Goal: Use online tool/utility: Utilize a website feature to perform a specific function

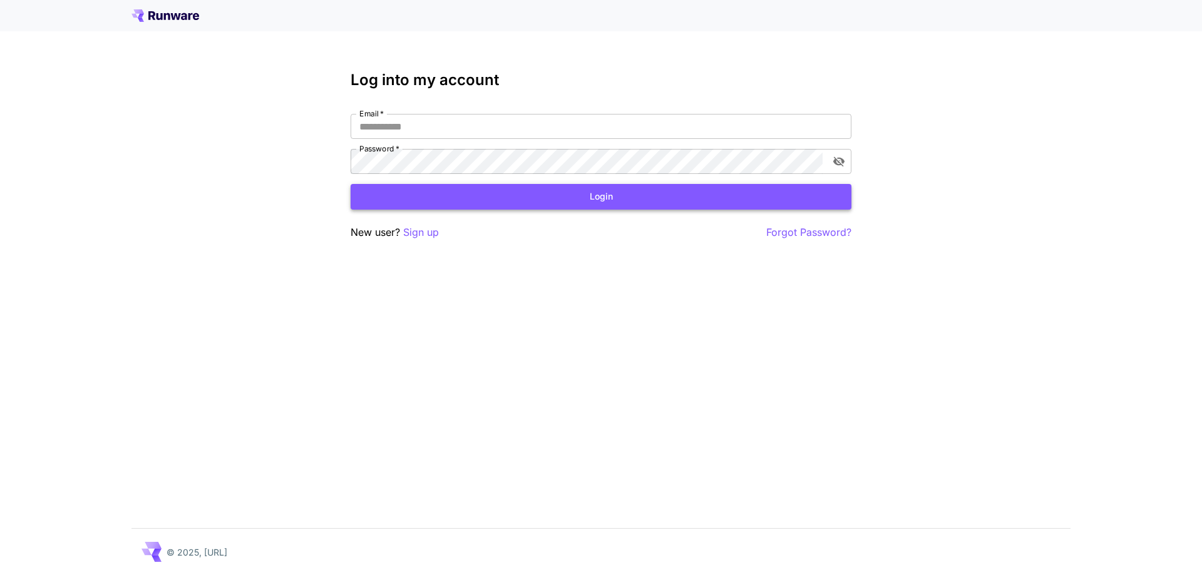
type input "**********"
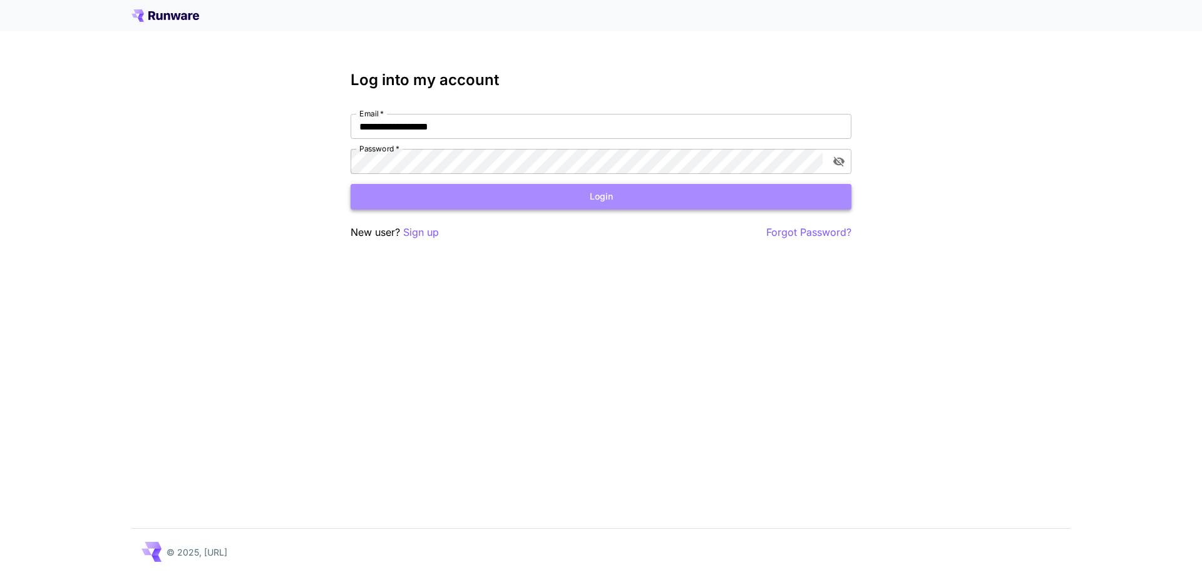
click at [599, 202] on button "Login" at bounding box center [601, 197] width 501 height 26
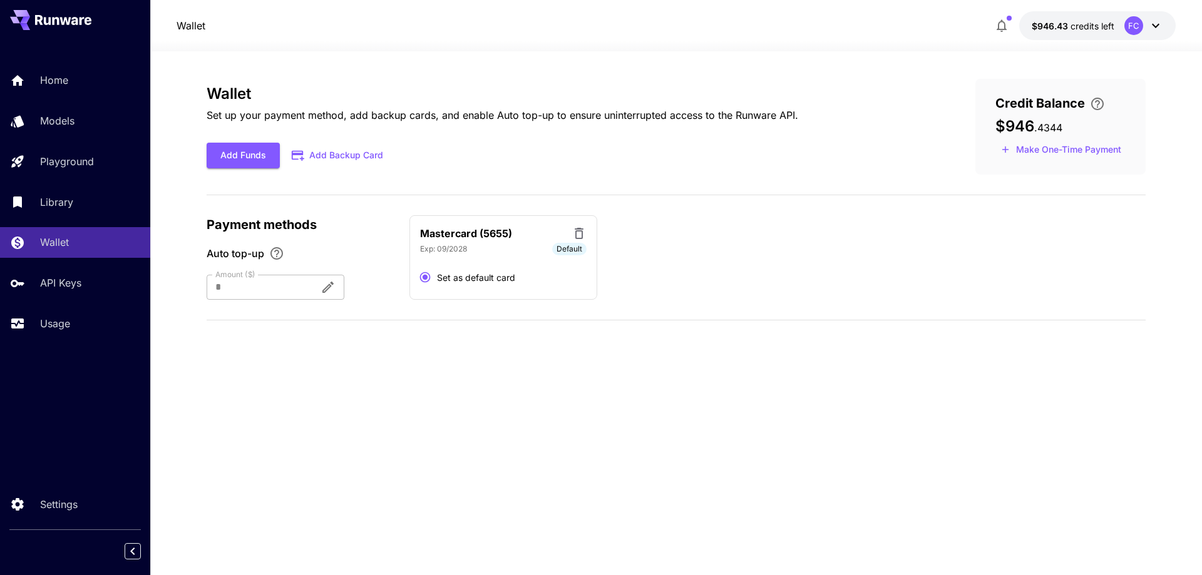
click at [1002, 29] on icon "button" at bounding box center [1002, 26] width 10 height 13
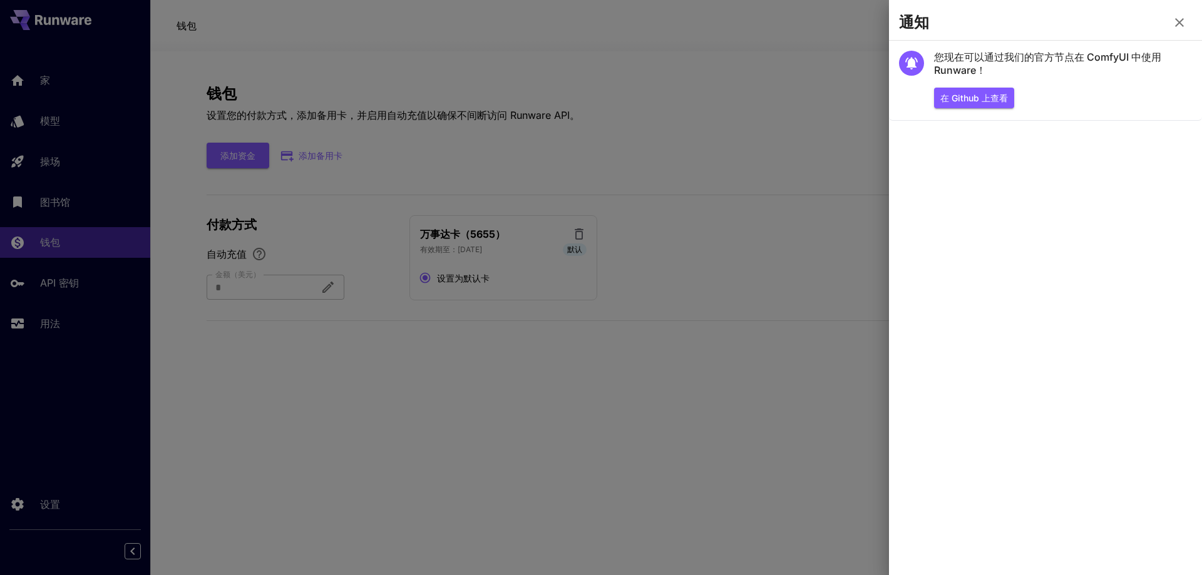
click at [666, 40] on div at bounding box center [601, 287] width 1202 height 575
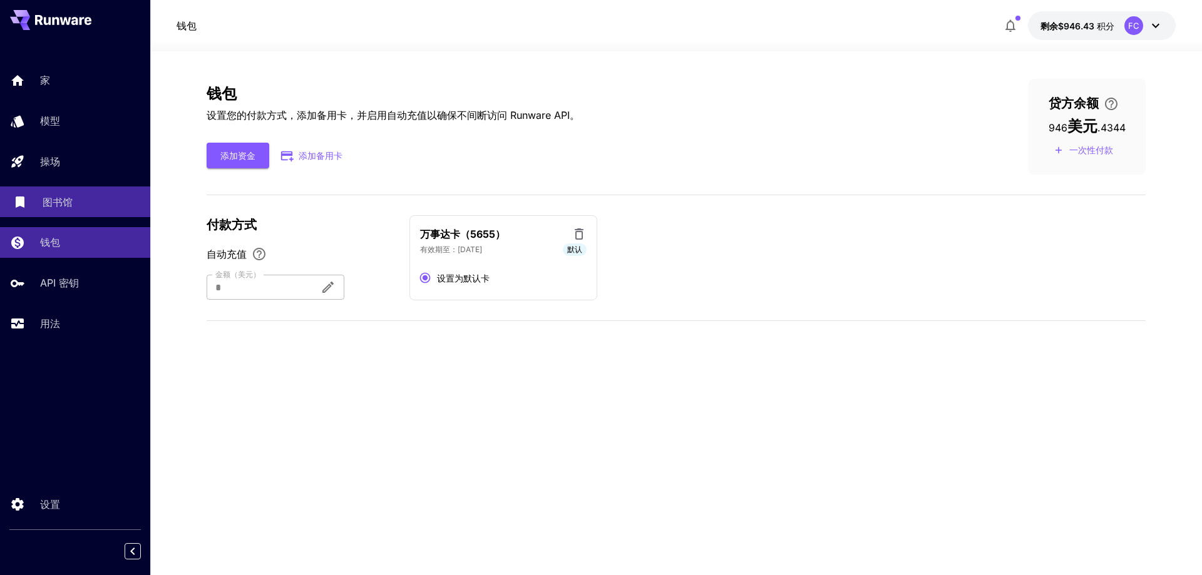
click at [60, 203] on font "图书馆" at bounding box center [58, 202] width 30 height 13
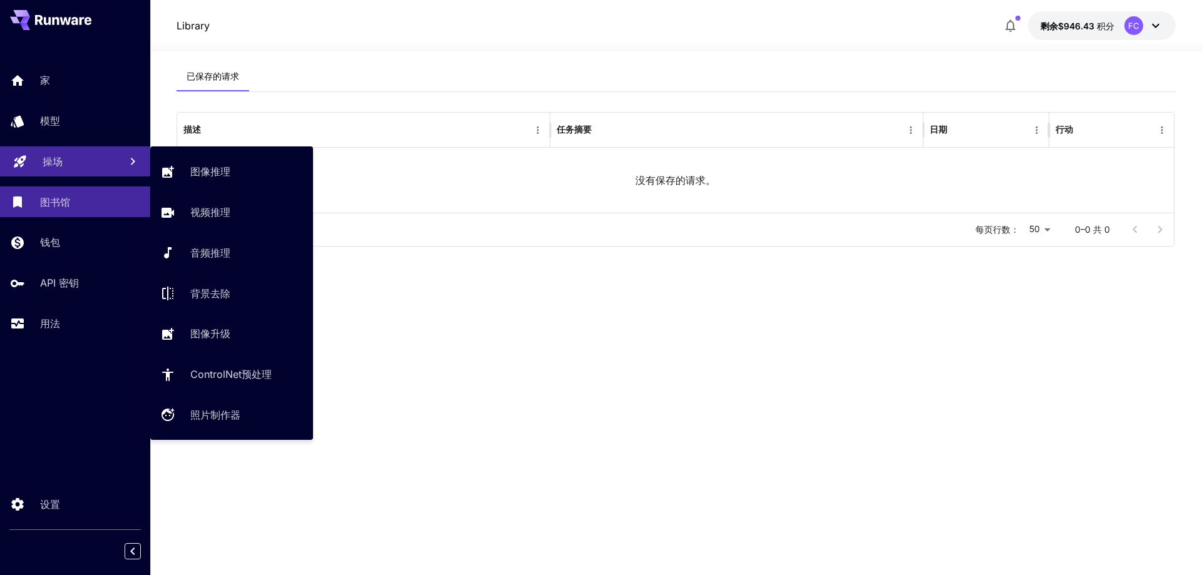
click at [46, 162] on font "操场" at bounding box center [53, 161] width 20 height 13
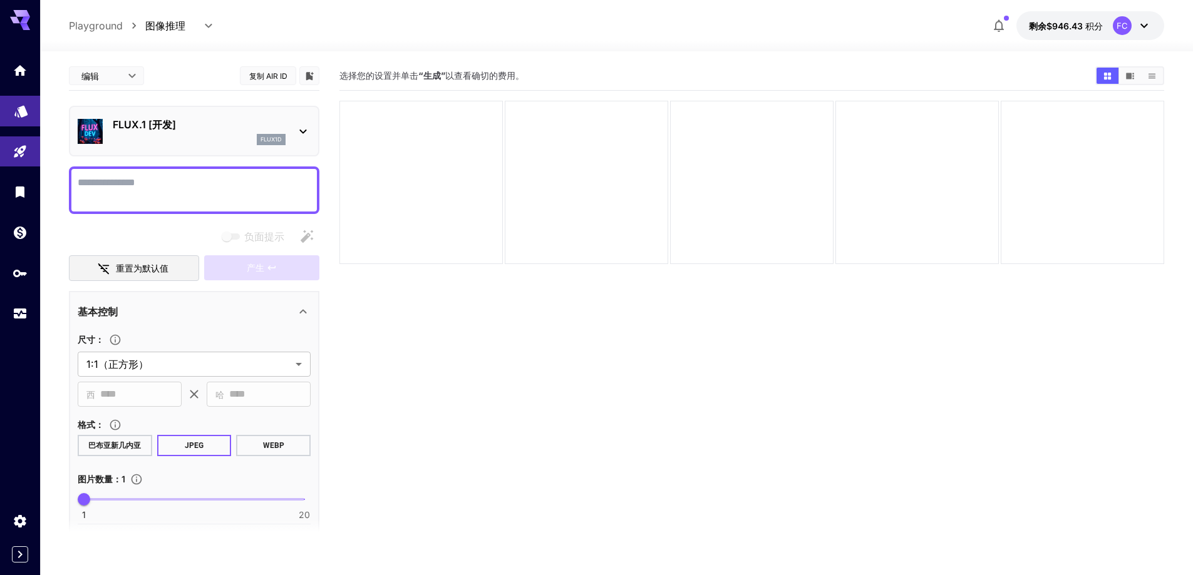
click at [20, 111] on icon "模型" at bounding box center [20, 107] width 13 height 12
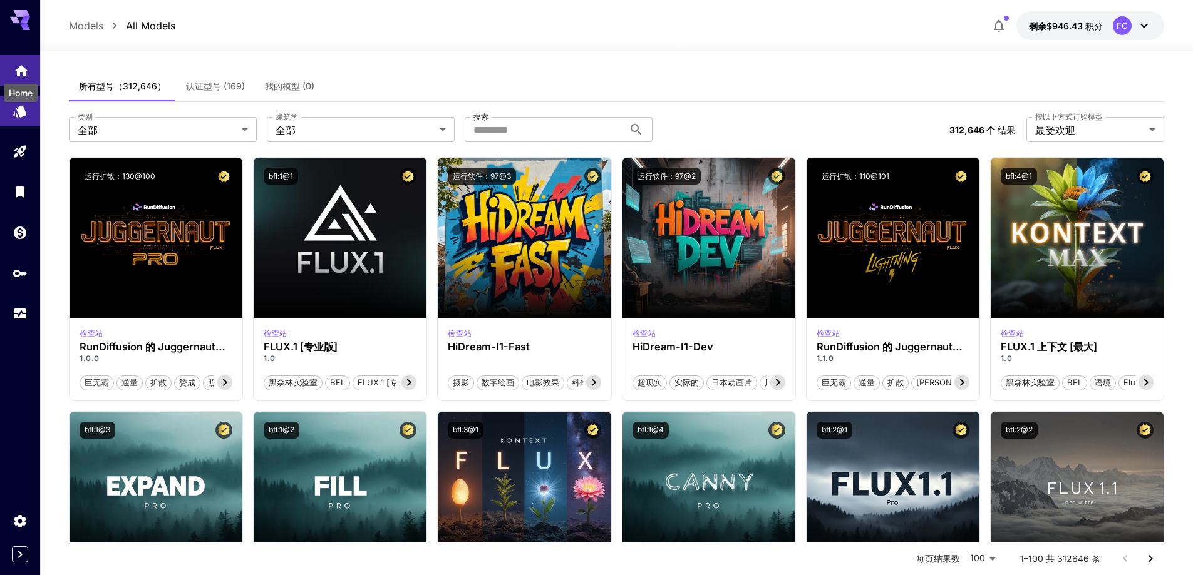
click at [16, 68] on icon "家" at bounding box center [21, 67] width 15 height 15
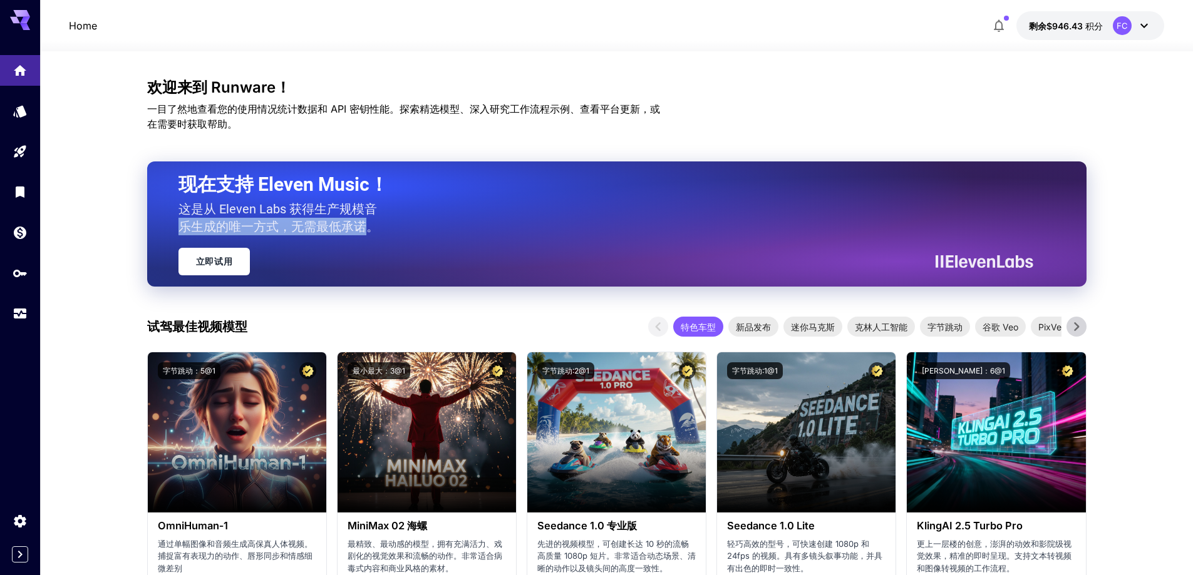
drag, startPoint x: 178, startPoint y: 230, endPoint x: 370, endPoint y: 231, distance: 192.2
click at [370, 231] on font "这是从 Eleven Labs 获得生产规模音乐生成的唯一方式，无需最低承诺。" at bounding box center [278, 218] width 200 height 33
click at [1091, 28] on font "积分" at bounding box center [1094, 26] width 18 height 11
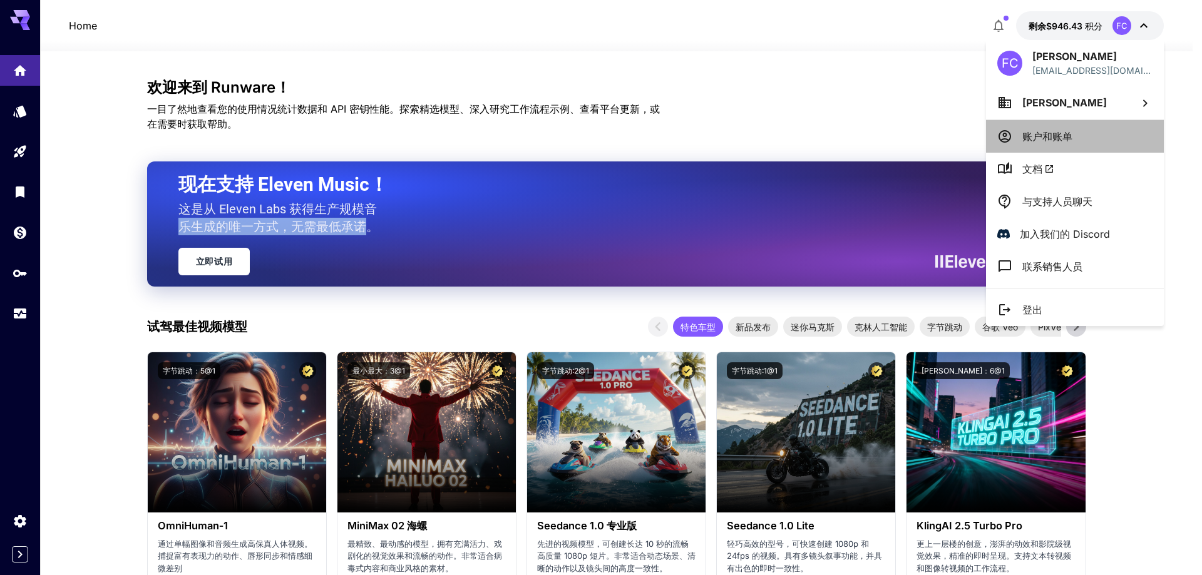
click at [1063, 139] on font "账户和账单" at bounding box center [1047, 136] width 50 height 13
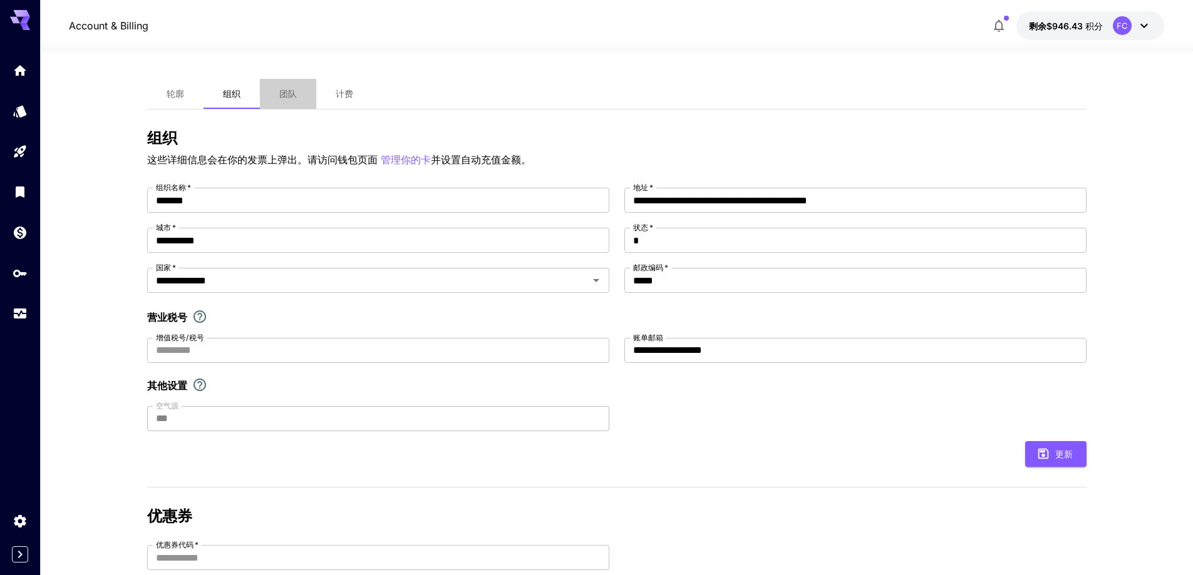
click at [288, 91] on font "团队" at bounding box center [288, 93] width 18 height 11
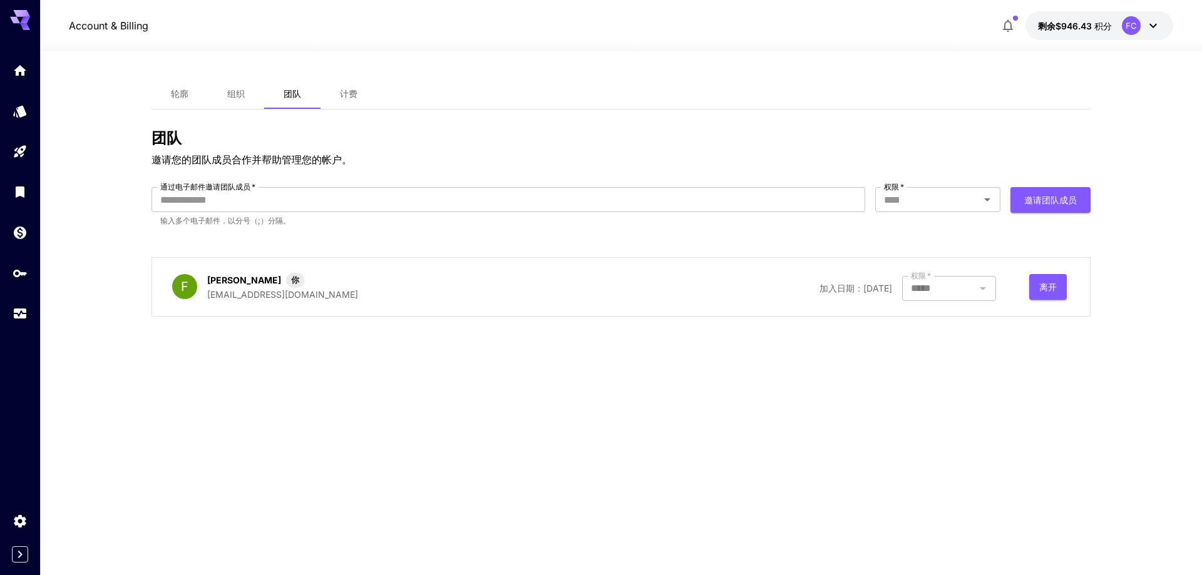
click at [345, 93] on font "计费" at bounding box center [349, 93] width 18 height 11
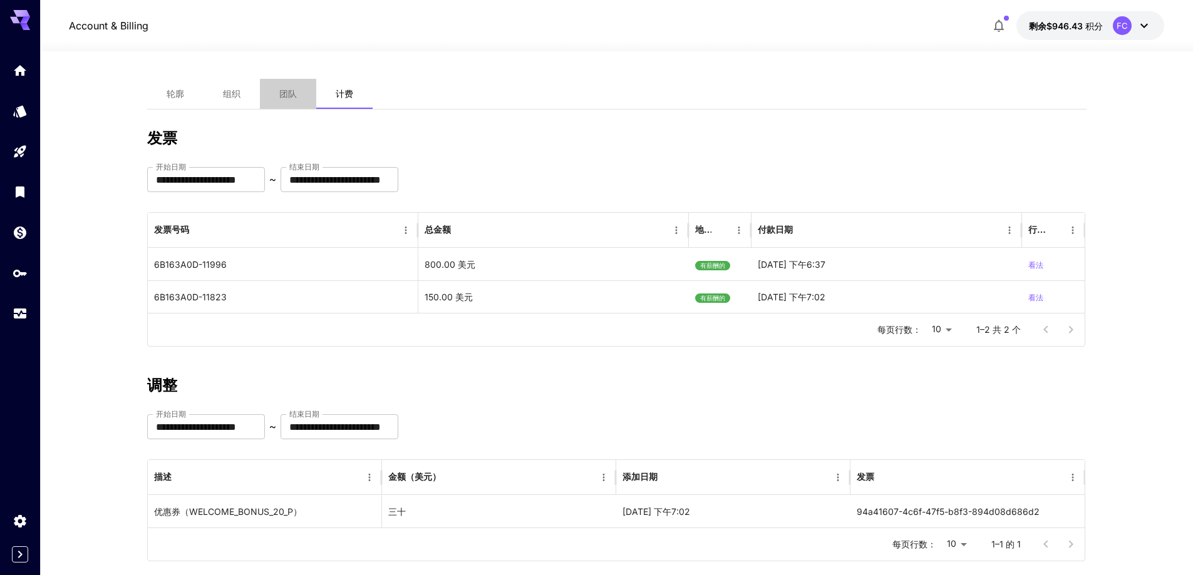
click at [289, 93] on font "团队" at bounding box center [288, 93] width 18 height 11
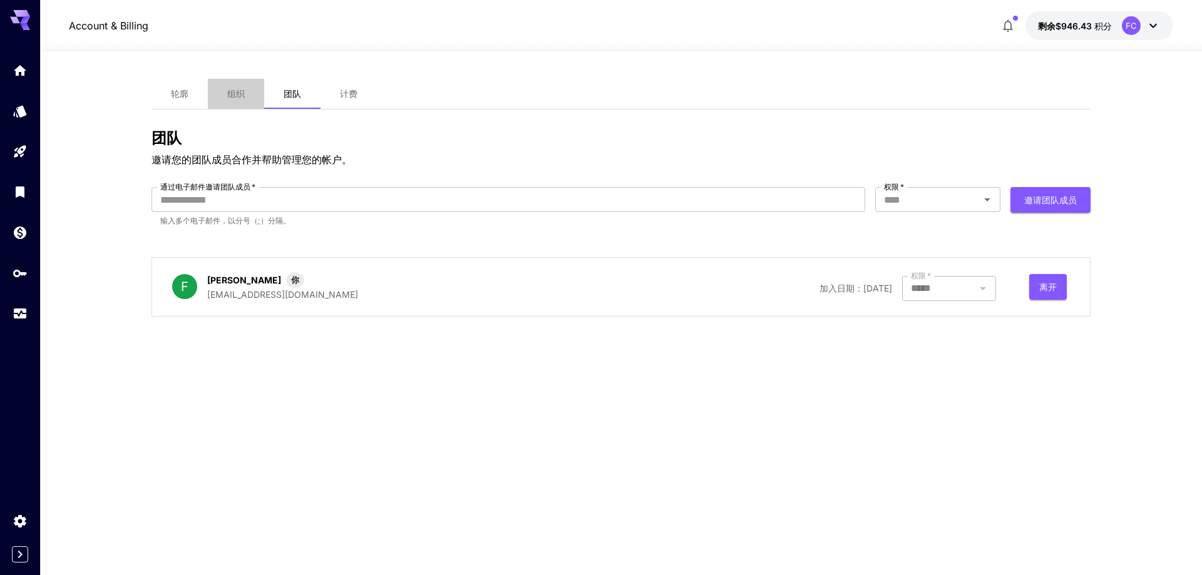
click at [238, 95] on font "组织" at bounding box center [236, 93] width 18 height 11
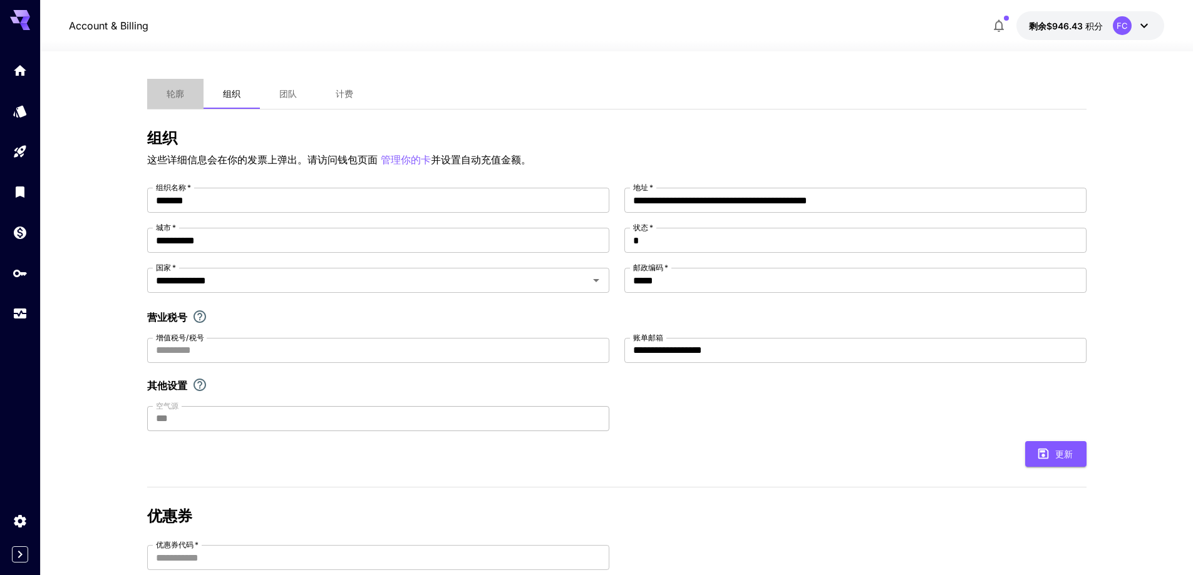
click at [178, 95] on font "轮廓" at bounding box center [176, 93] width 18 height 11
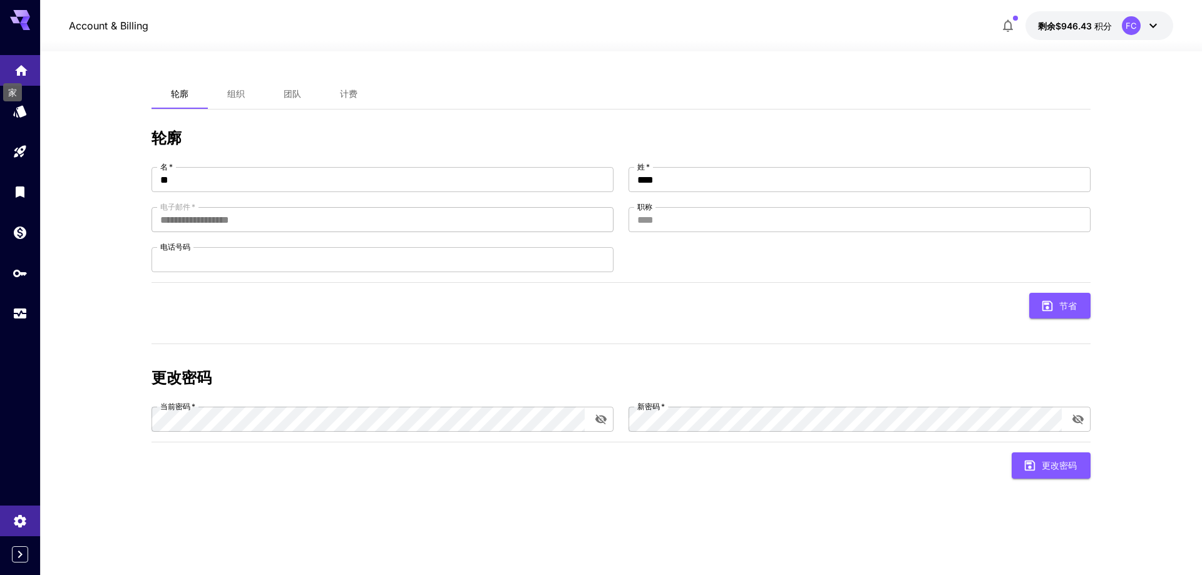
click at [21, 73] on icon "家" at bounding box center [21, 69] width 15 height 15
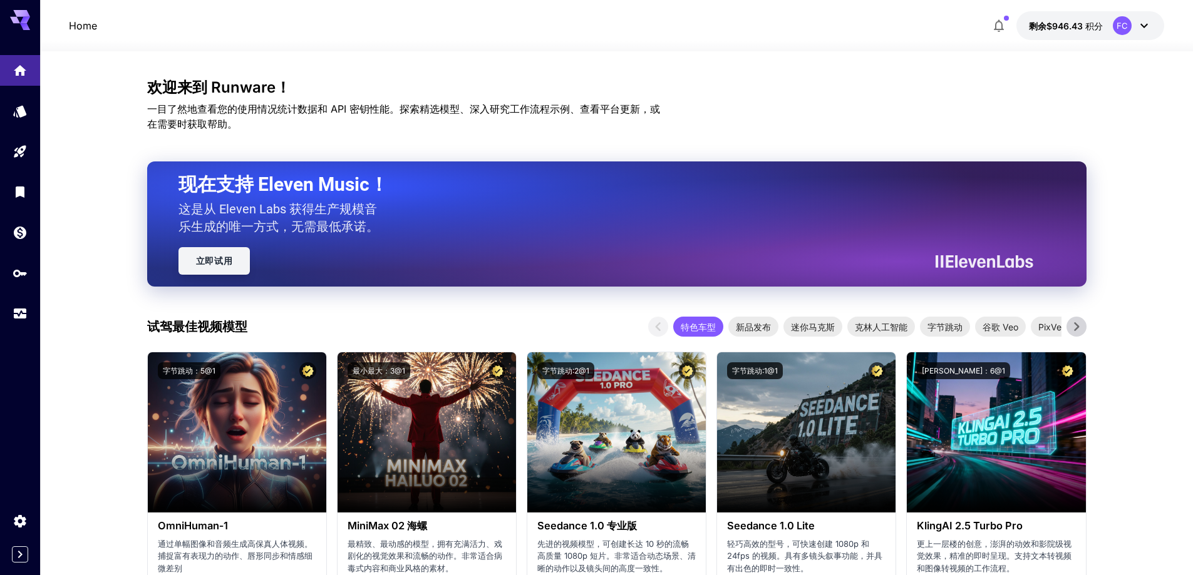
click at [222, 256] on font "立即试用" at bounding box center [214, 261] width 37 height 10
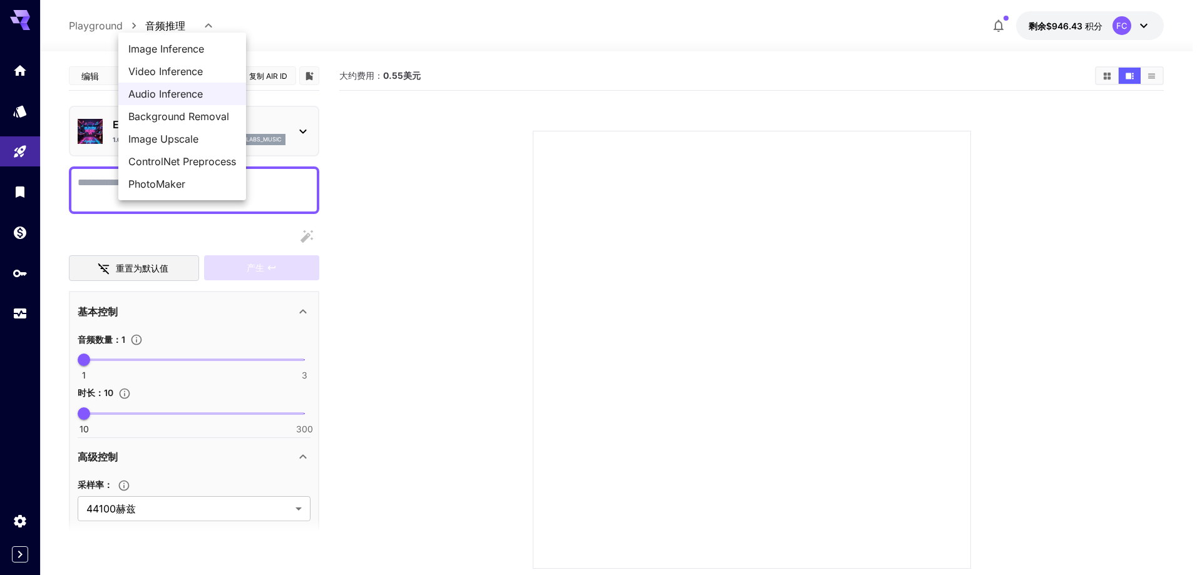
click at [208, 26] on body "**********" at bounding box center [601, 337] width 1202 height 674
click at [183, 51] on span "图像推理" at bounding box center [168, 48] width 81 height 15
type input "**********"
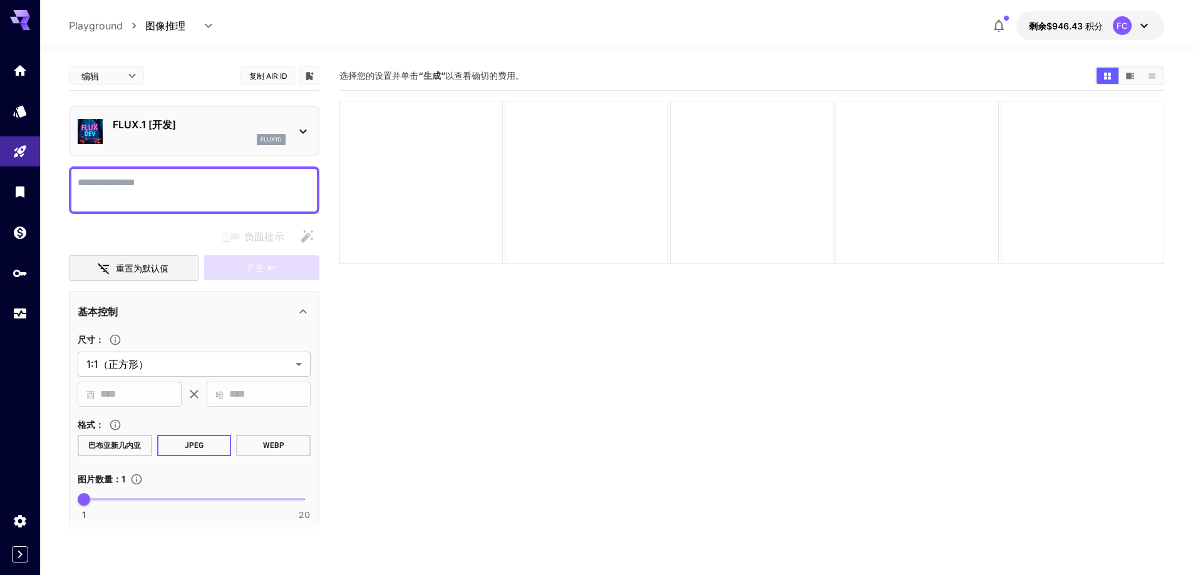
click at [220, 198] on textarea "负面提示" at bounding box center [194, 190] width 233 height 30
click at [203, 192] on textarea "负面提示" at bounding box center [194, 190] width 233 height 30
paste textarea "**********"
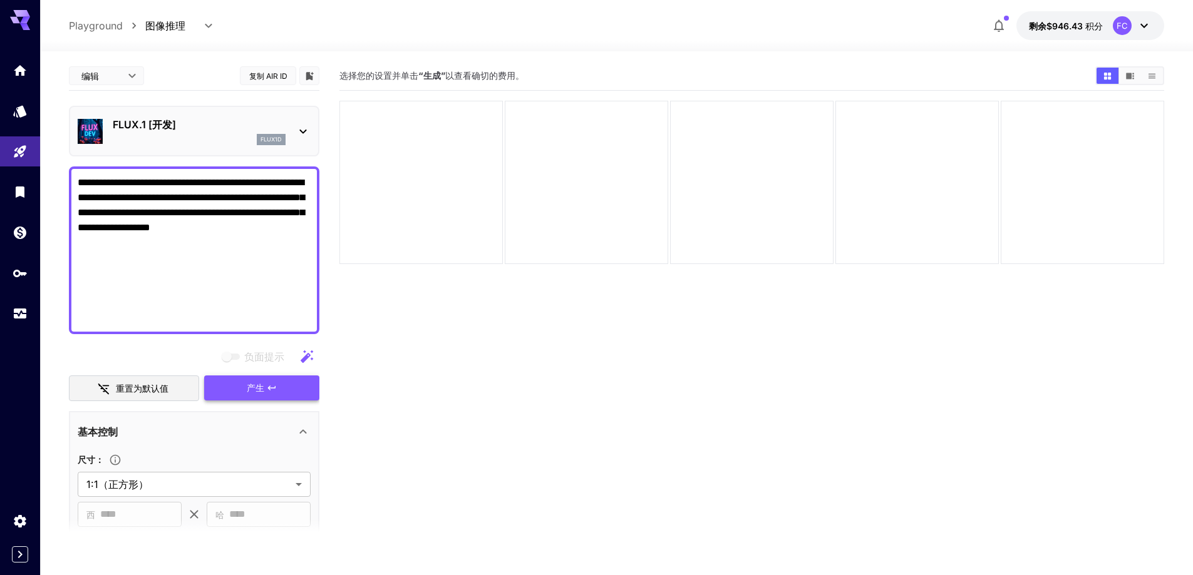
type textarea "**********"
click at [251, 394] on span "产生" at bounding box center [256, 389] width 18 height 16
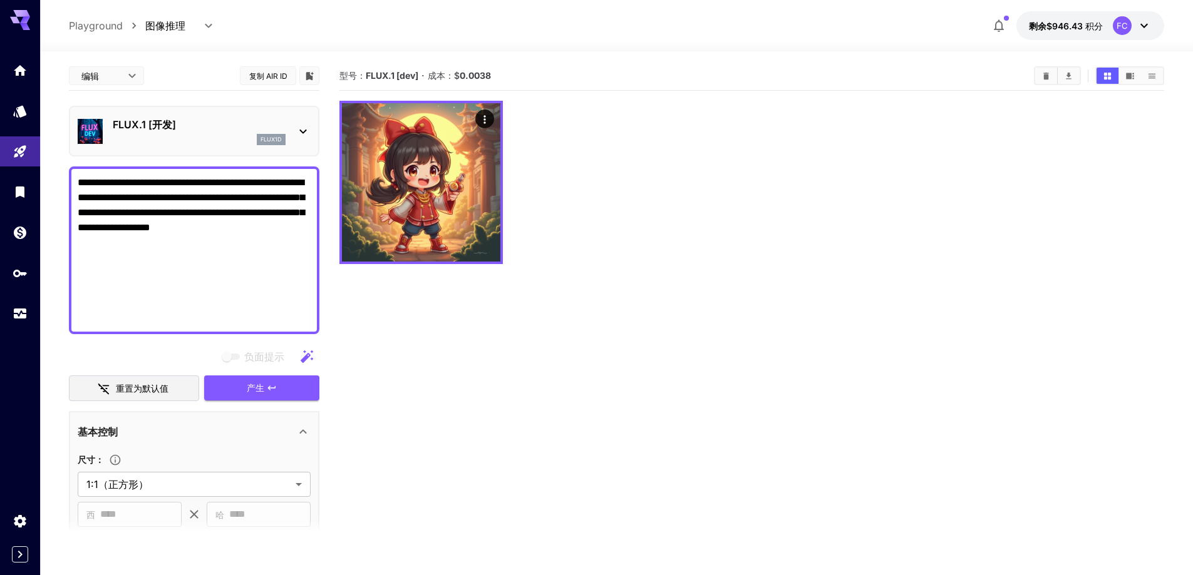
click at [303, 130] on icon at bounding box center [303, 131] width 15 height 15
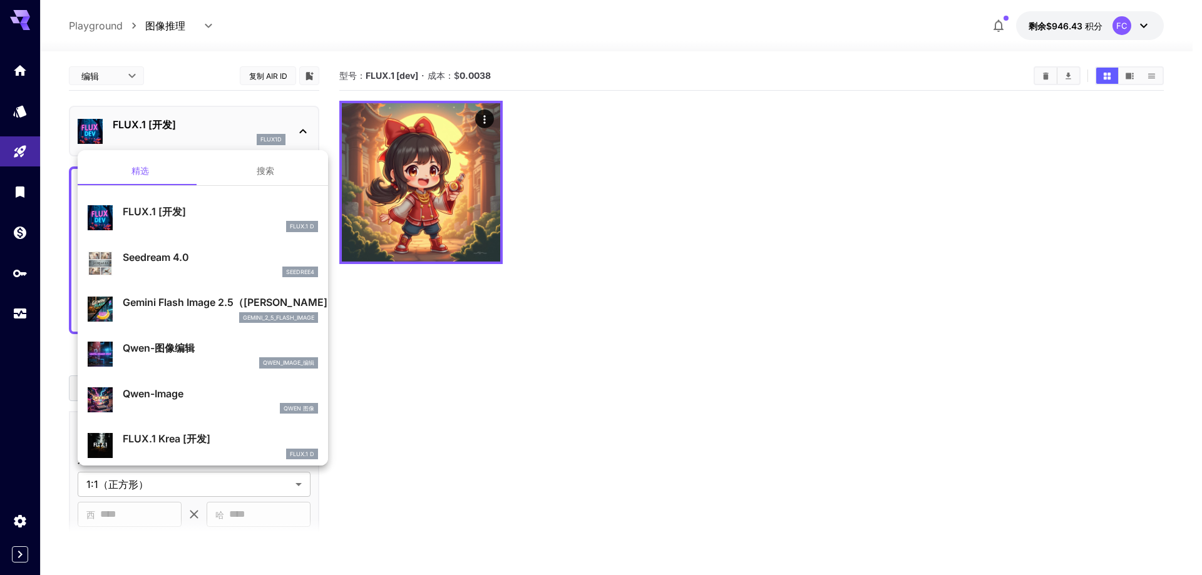
click at [214, 212] on p "FLUX.1 [开发]" at bounding box center [220, 211] width 195 height 15
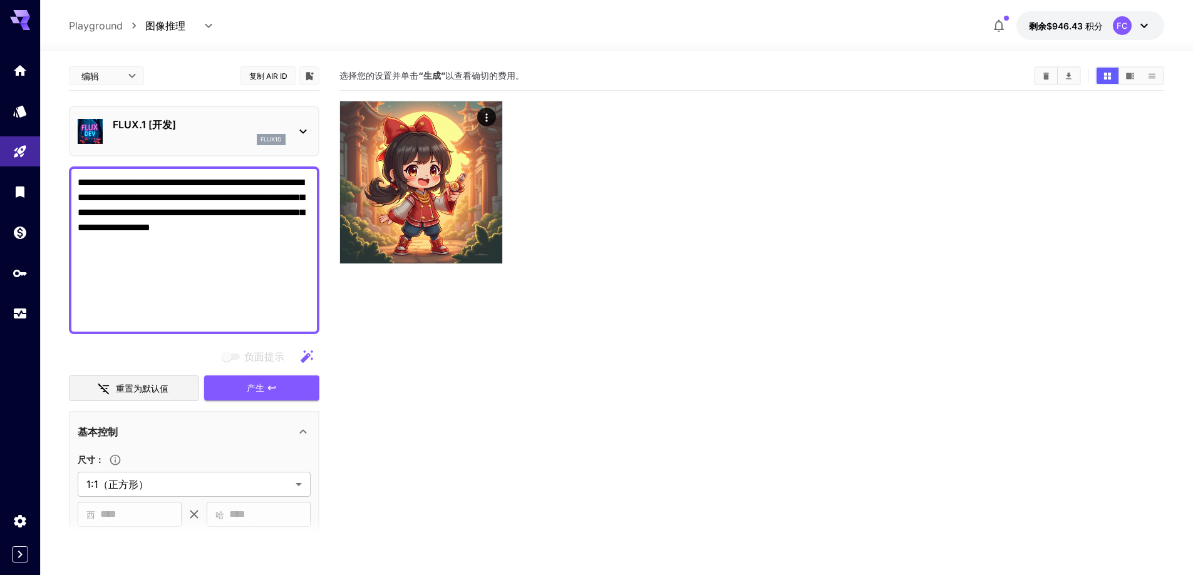
click at [300, 128] on icon at bounding box center [303, 131] width 15 height 15
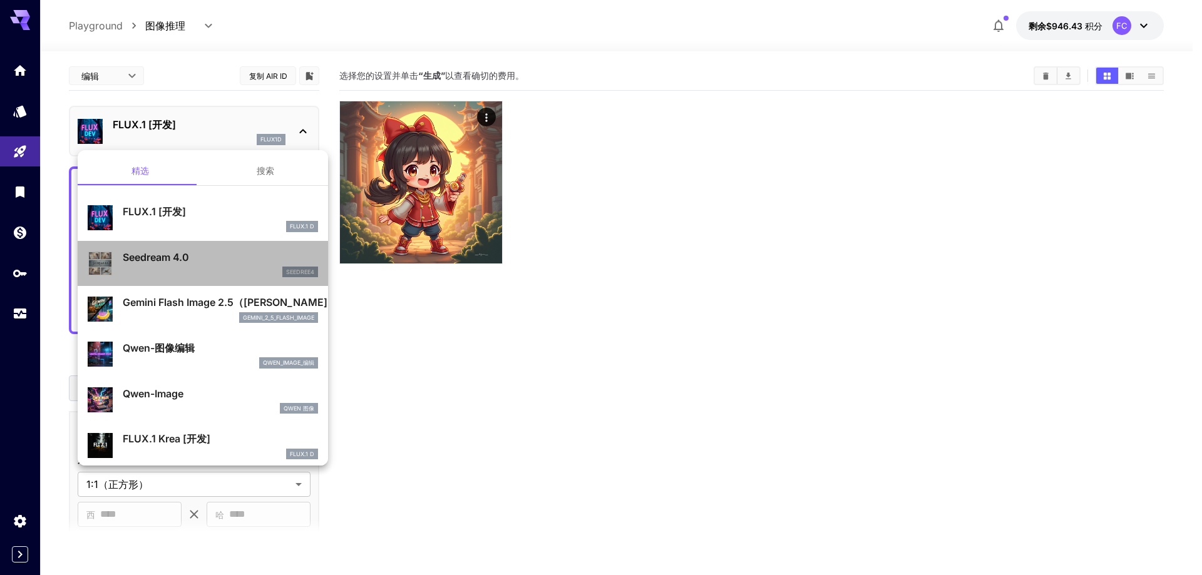
click at [218, 268] on div "seedree4" at bounding box center [220, 272] width 195 height 11
type input "**********"
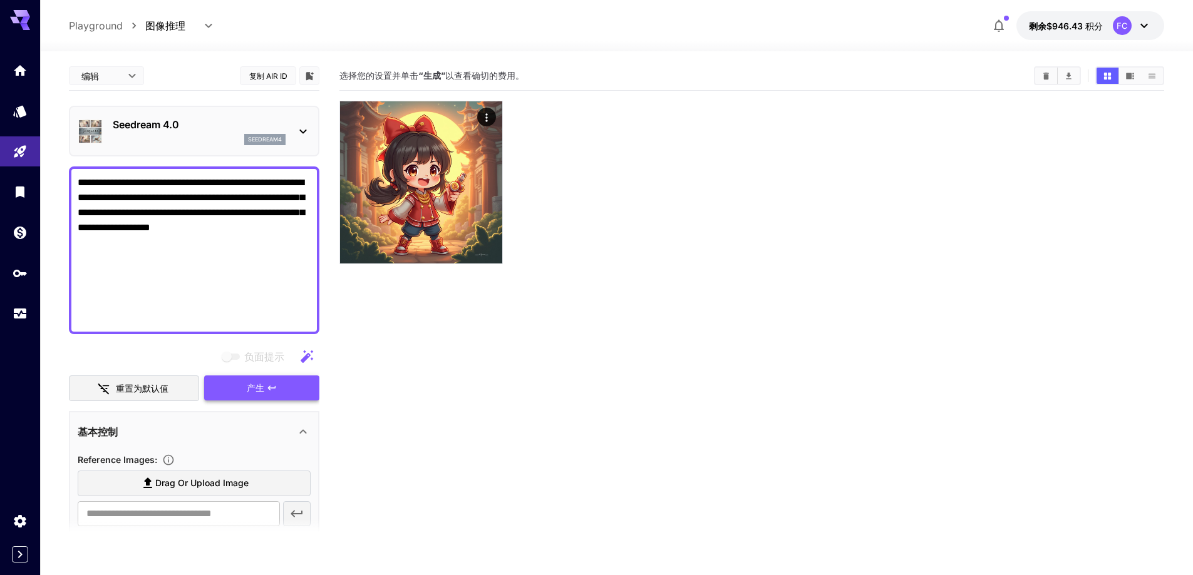
click at [251, 390] on font "产生" at bounding box center [256, 388] width 18 height 11
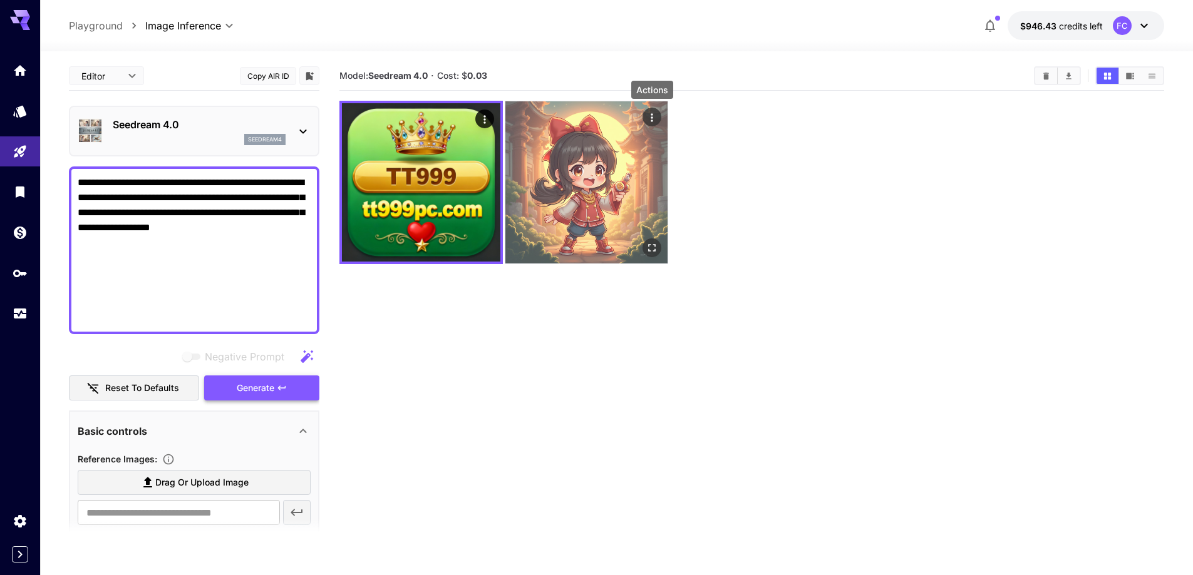
click at [653, 118] on icon "Actions" at bounding box center [652, 117] width 13 height 13
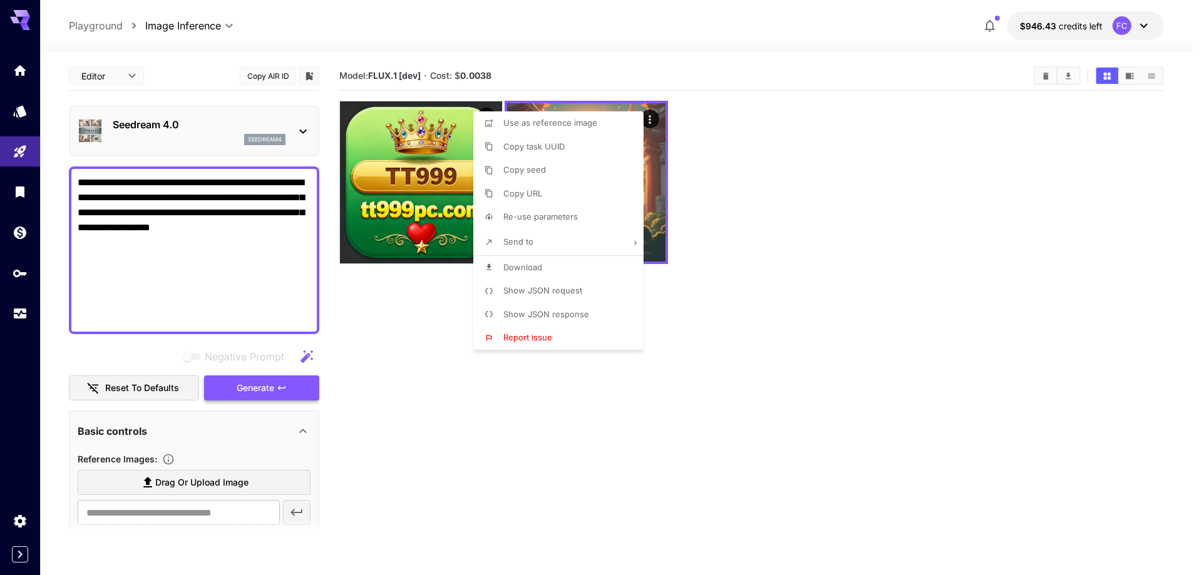
click at [793, 260] on div at bounding box center [601, 287] width 1202 height 575
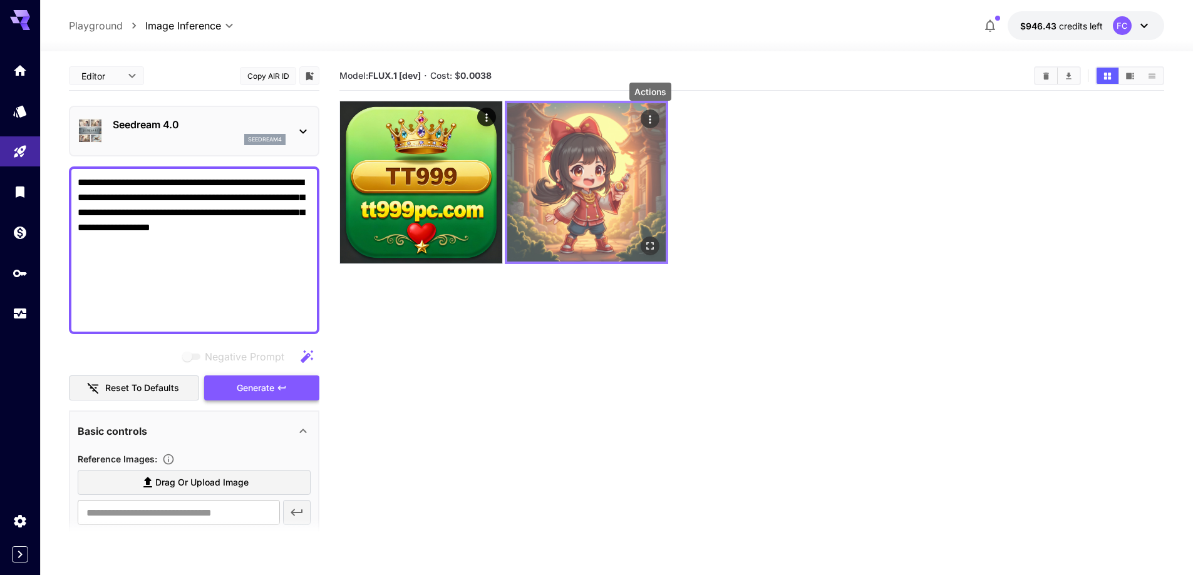
click at [648, 123] on icon "Actions" at bounding box center [650, 119] width 13 height 13
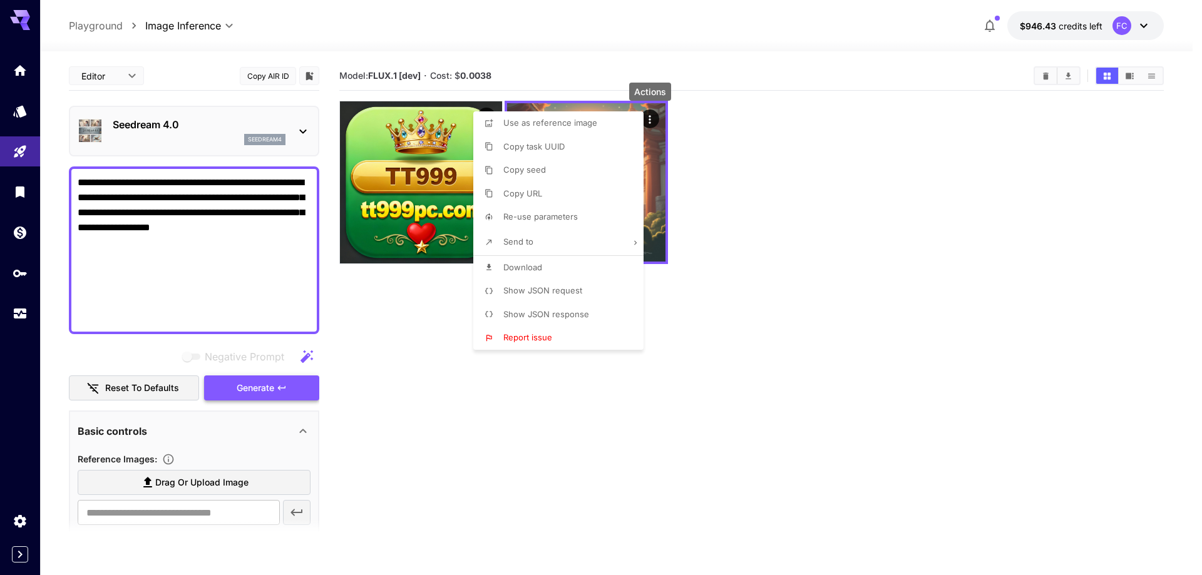
click at [419, 371] on div at bounding box center [601, 287] width 1202 height 575
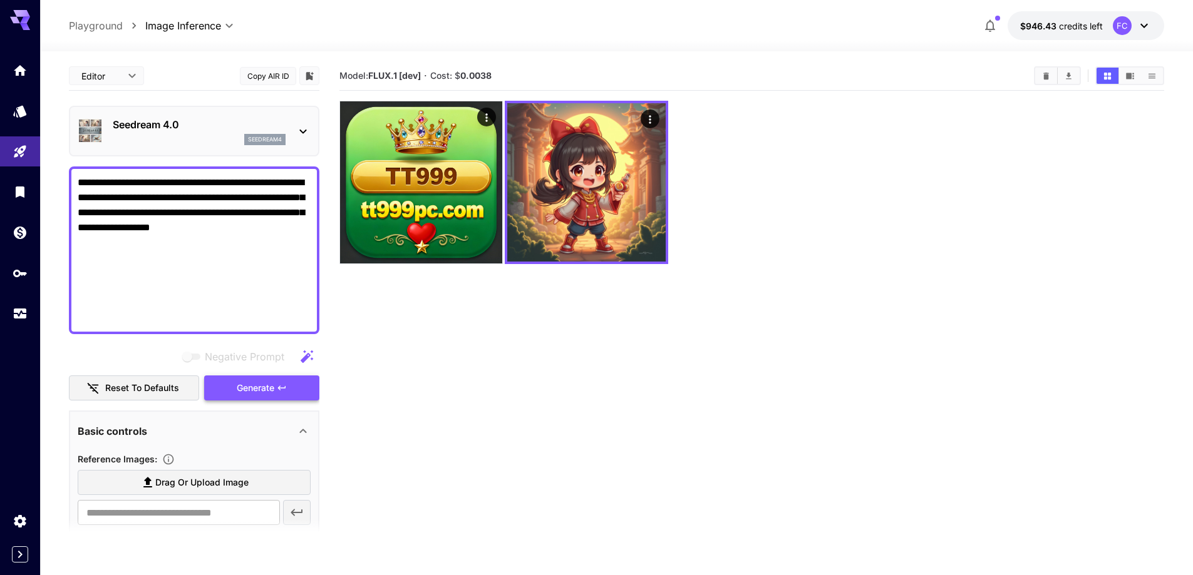
click at [1116, 193] on div at bounding box center [751, 182] width 825 height 163
click at [17, 554] on icon "Collapse sidebar" at bounding box center [20, 554] width 15 height 15
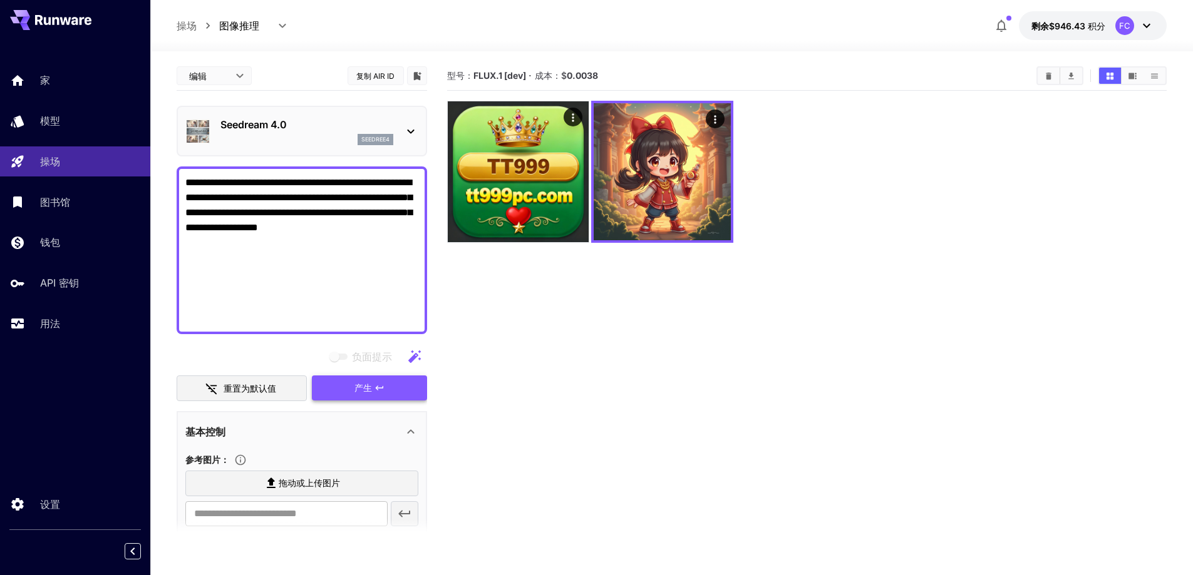
click at [595, 503] on section "型号： FLUX.1 [dev] · 成本：$ 0.0038" at bounding box center [807, 348] width 720 height 575
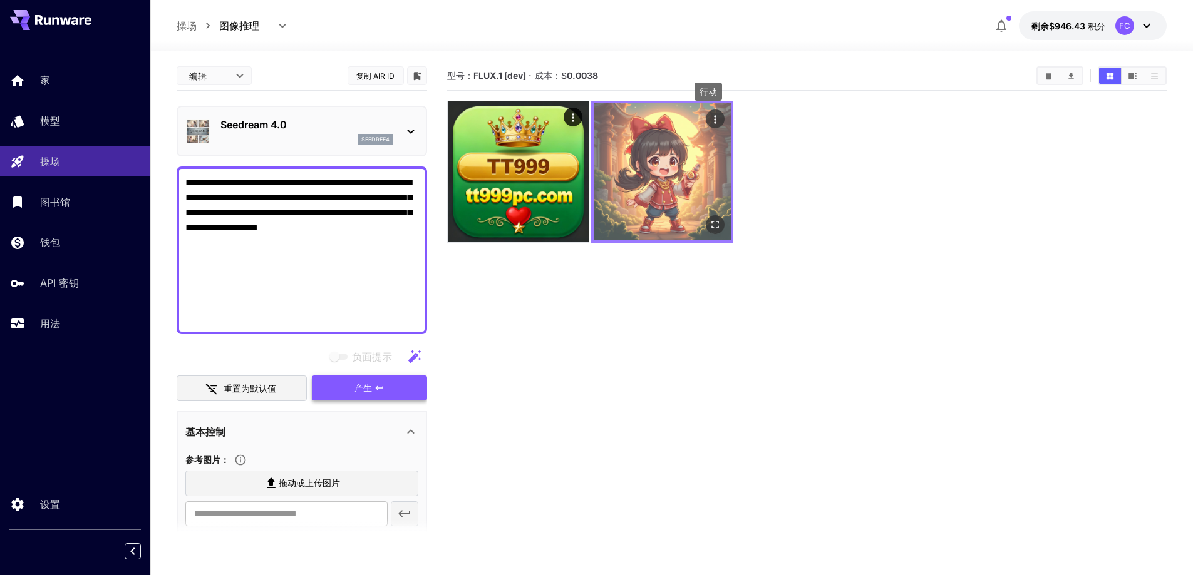
click at [716, 125] on icon "行动" at bounding box center [715, 119] width 13 height 13
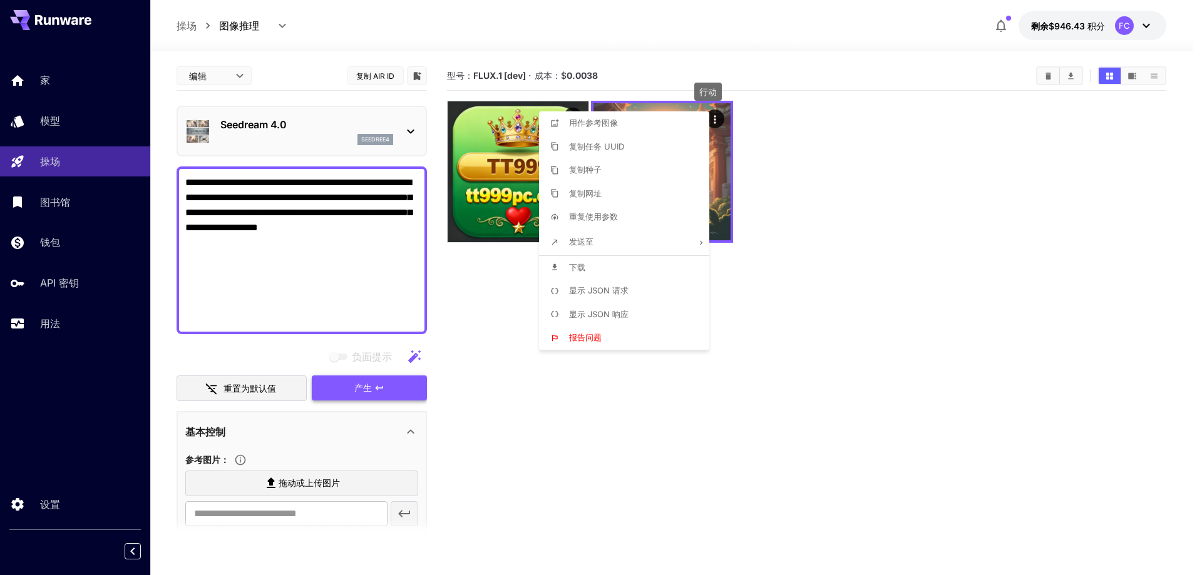
click at [851, 166] on div at bounding box center [601, 287] width 1202 height 575
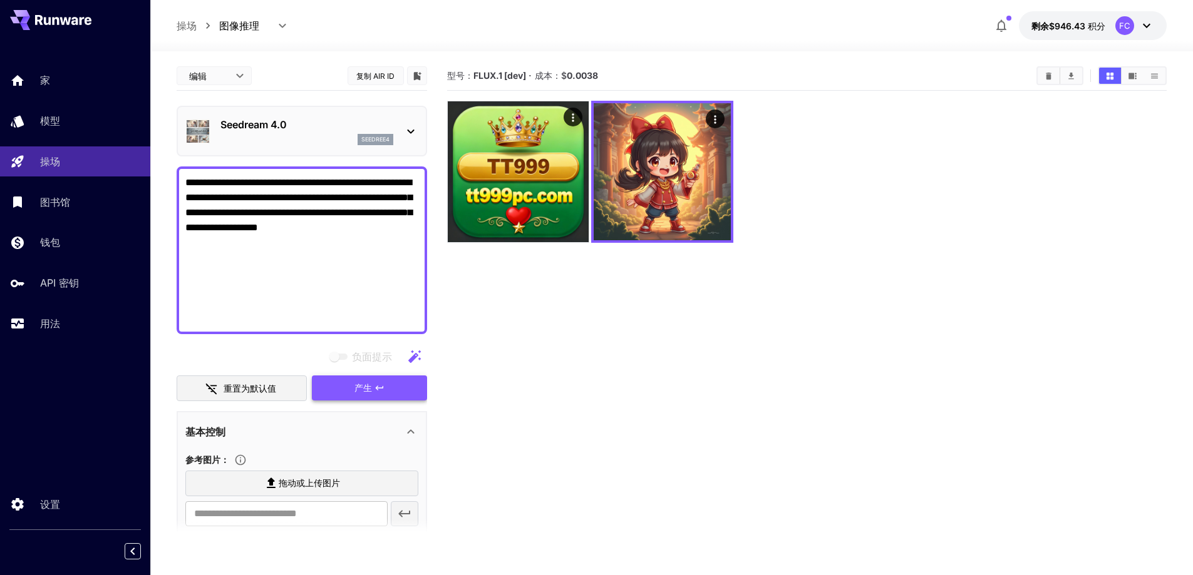
click at [297, 129] on p "Seedream 4.0" at bounding box center [306, 124] width 173 height 15
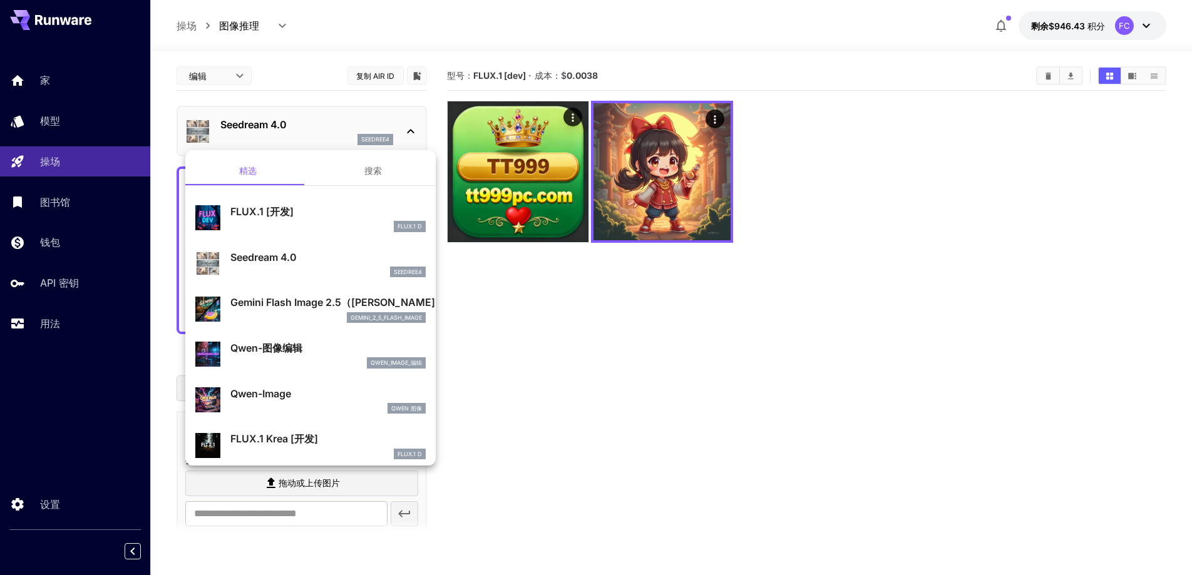
click at [164, 354] on div at bounding box center [601, 287] width 1202 height 575
